Goal: Task Accomplishment & Management: Manage account settings

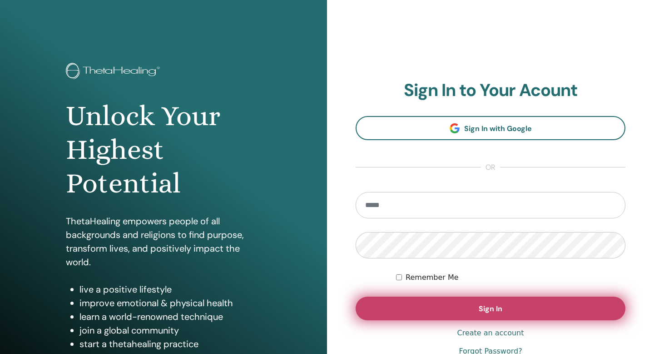
type input "**********"
click at [481, 309] on span "Sign In" at bounding box center [491, 309] width 24 height 10
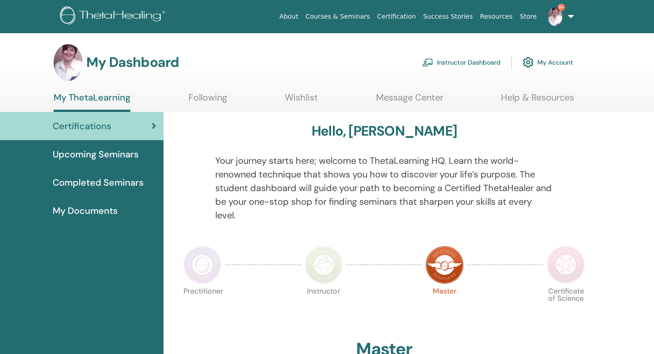
click at [457, 62] on link "Instructor Dashboard" at bounding box center [462, 62] width 78 height 20
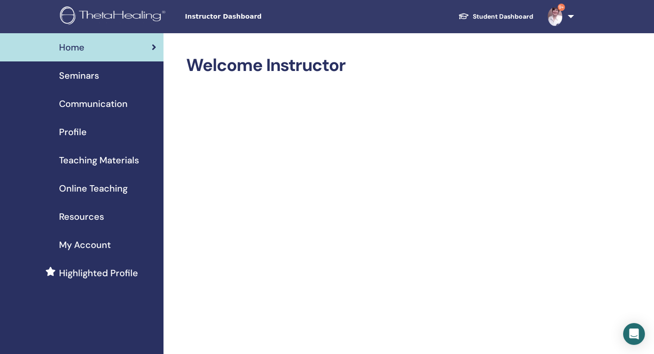
click at [82, 76] on span "Seminars" at bounding box center [79, 76] width 40 height 14
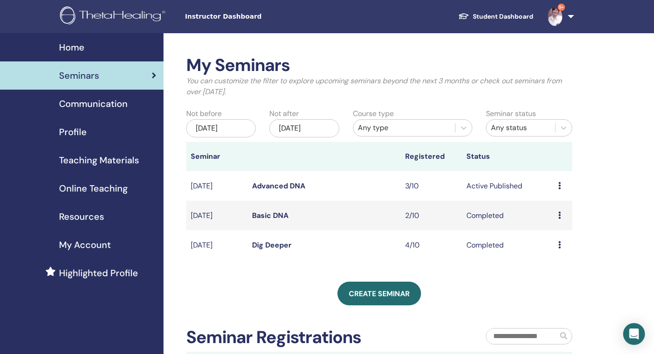
click at [246, 186] on td "Aug/15, 2025" at bounding box center [216, 186] width 61 height 30
click at [278, 184] on link "Advanced DNA" at bounding box center [278, 186] width 53 height 10
